Goal: Information Seeking & Learning: Learn about a topic

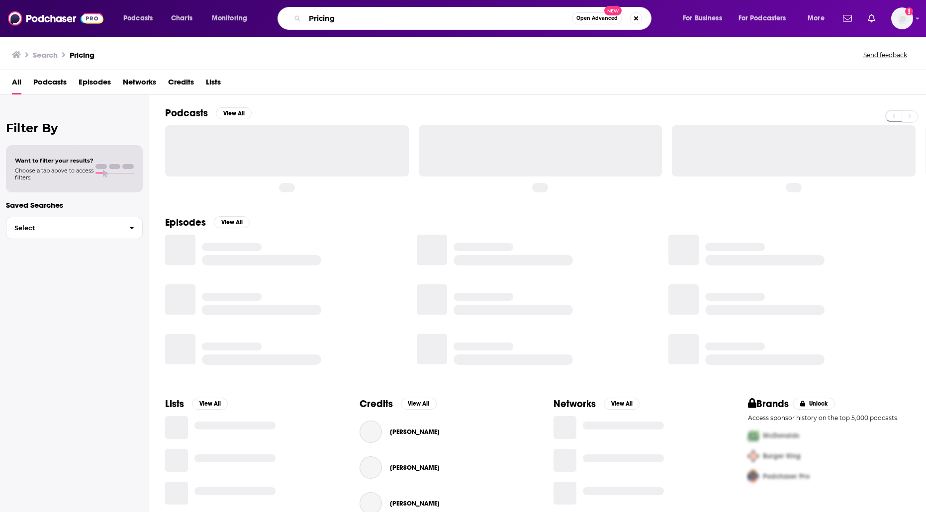
click at [353, 19] on input "Pricing" at bounding box center [438, 18] width 267 height 16
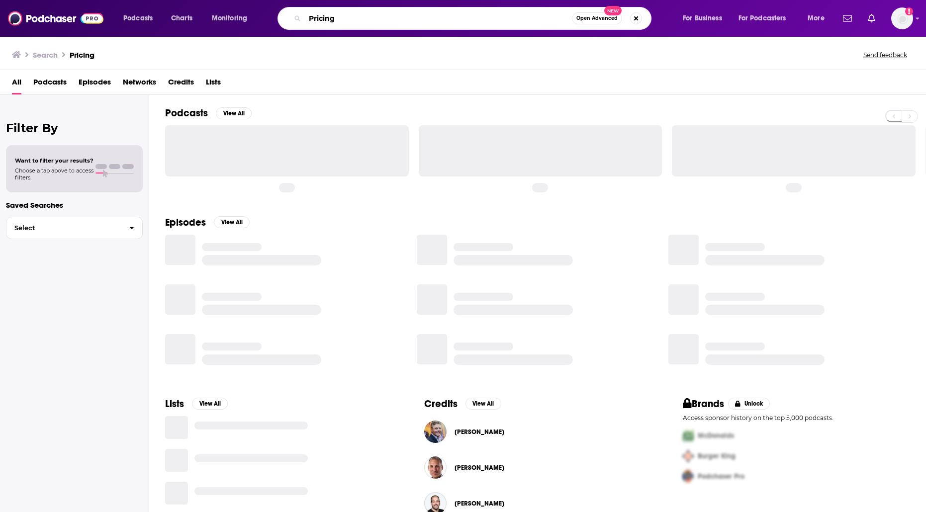
click at [299, 19] on div "Pricing Open Advanced New" at bounding box center [464, 18] width 374 height 23
paste input "B2B Agility with [PERSON_NAME]"
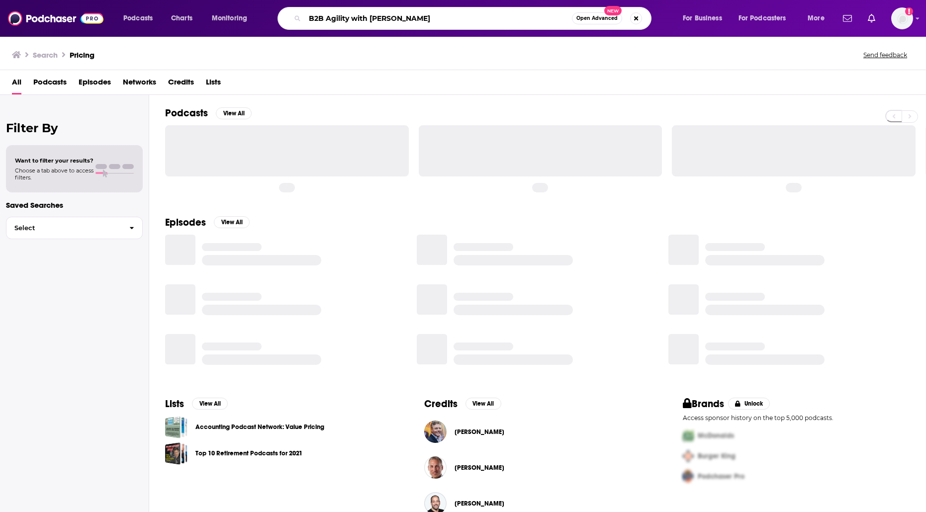
type input "B2B Agility with [PERSON_NAME]"
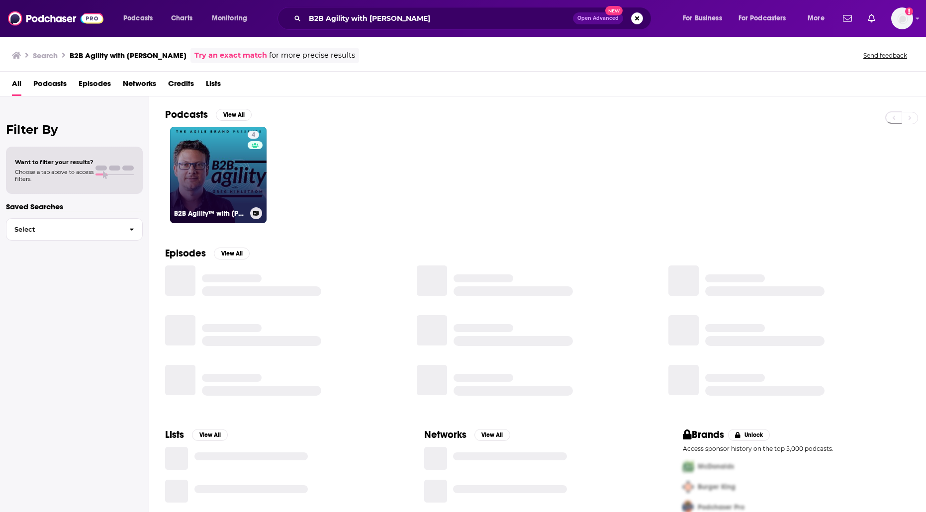
click at [210, 166] on link "4 B2B Agility™ with [PERSON_NAME]" at bounding box center [218, 175] width 96 height 96
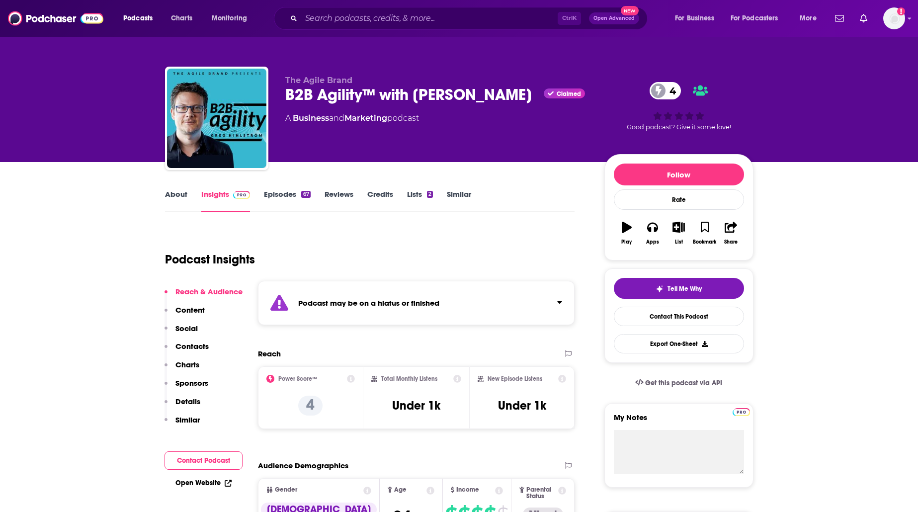
click at [284, 200] on link "Episodes 67" at bounding box center [287, 200] width 46 height 23
